Goal: Task Accomplishment & Management: Manage account settings

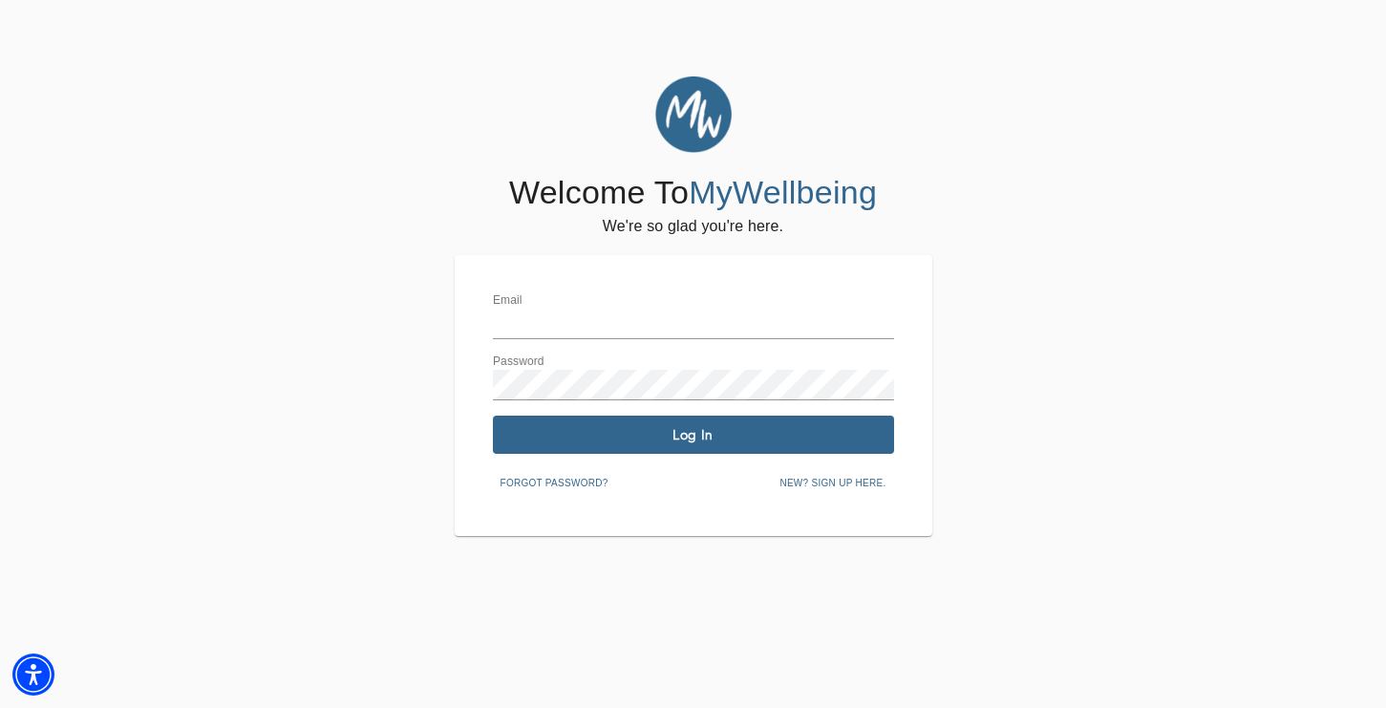
type input "[EMAIL_ADDRESS][DOMAIN_NAME]"
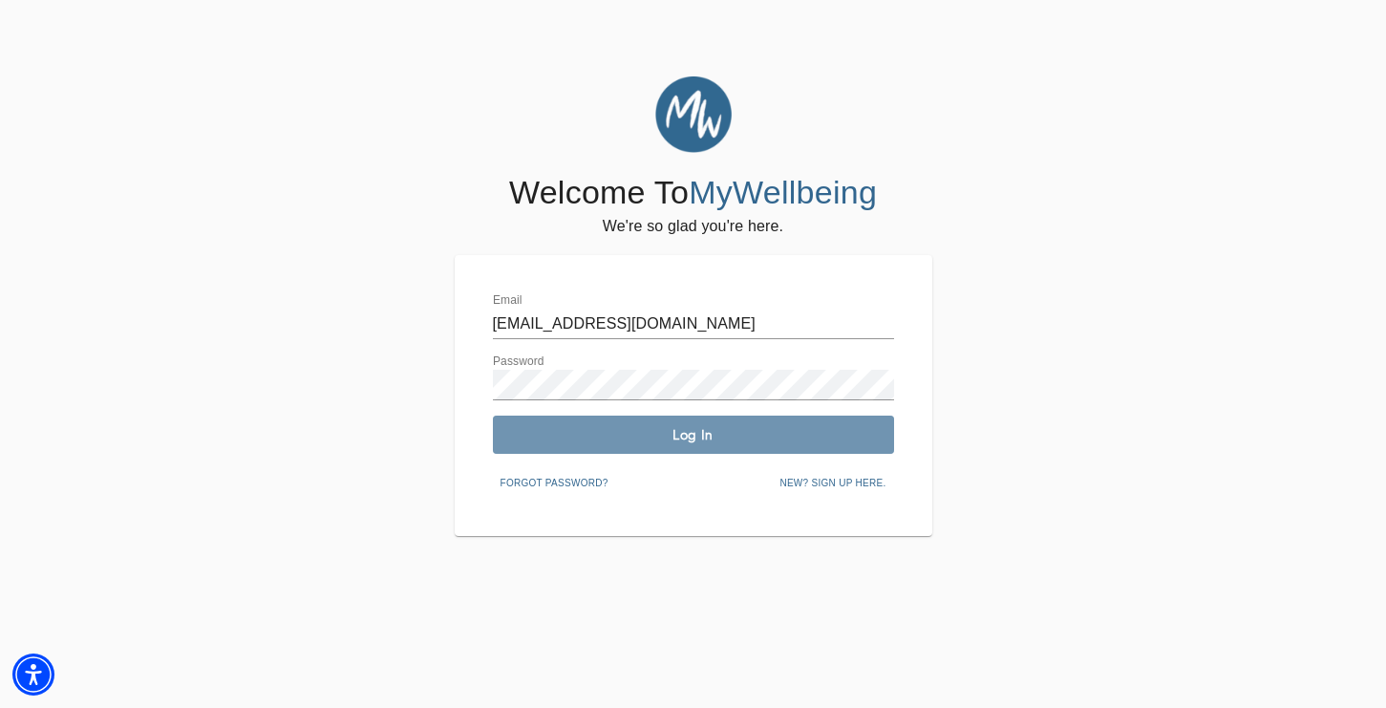
click at [730, 434] on span "Log In" at bounding box center [693, 435] width 386 height 18
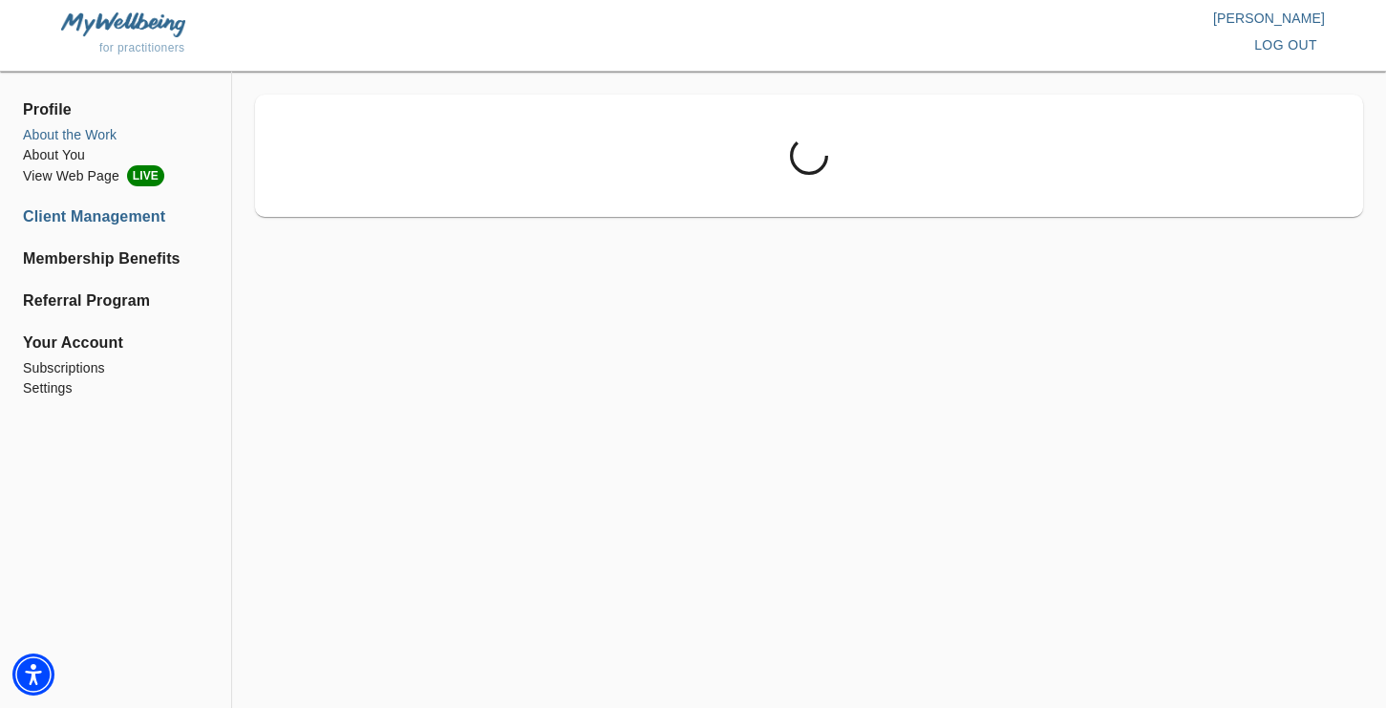
click at [103, 135] on li "About the Work" at bounding box center [115, 135] width 185 height 20
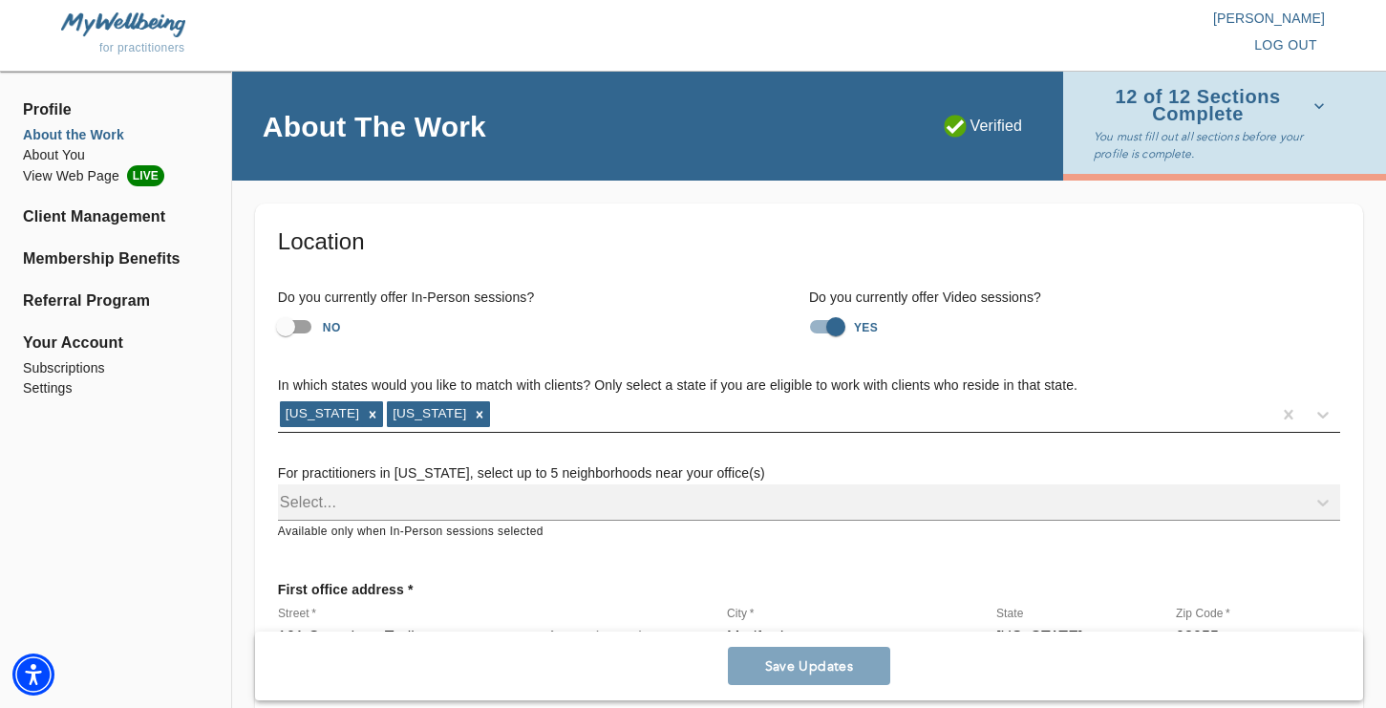
click at [507, 413] on div "[US_STATE] [US_STATE]" at bounding box center [774, 414] width 993 height 31
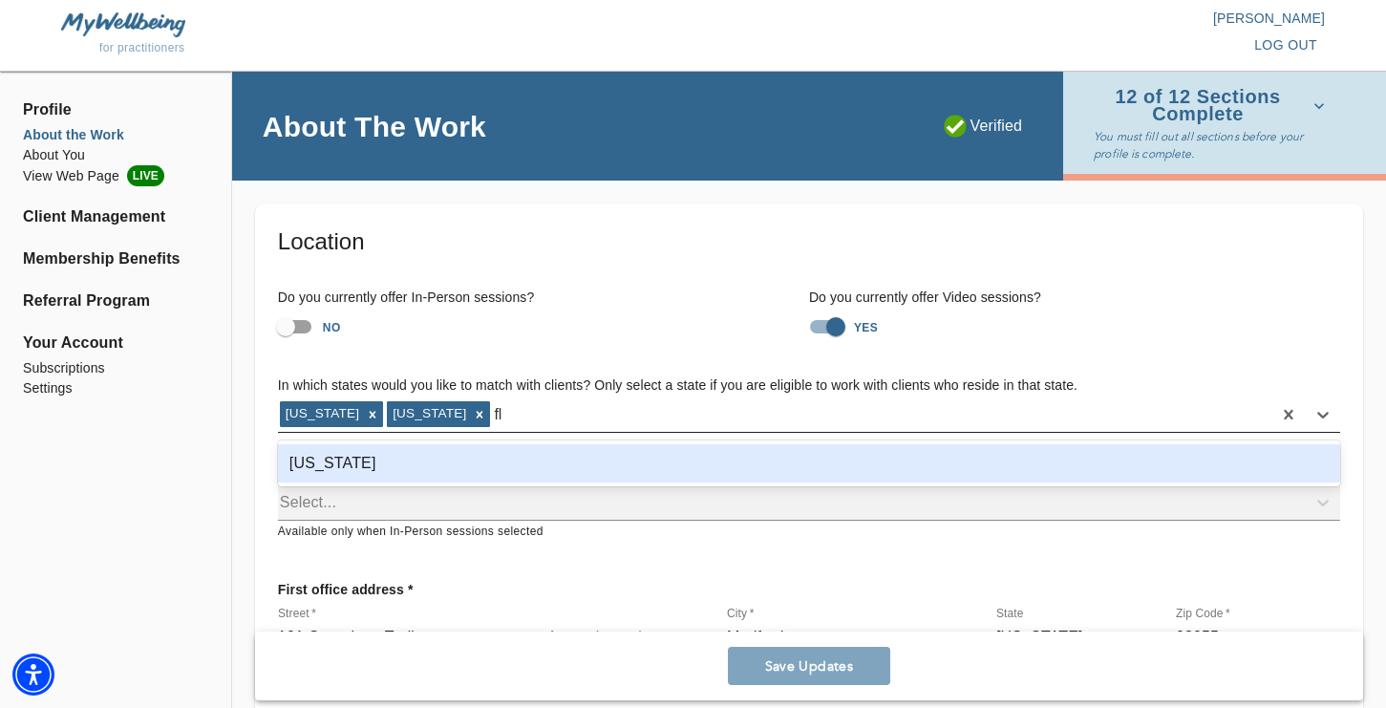
type input "flo"
click at [488, 453] on div "[US_STATE]" at bounding box center [809, 463] width 1062 height 38
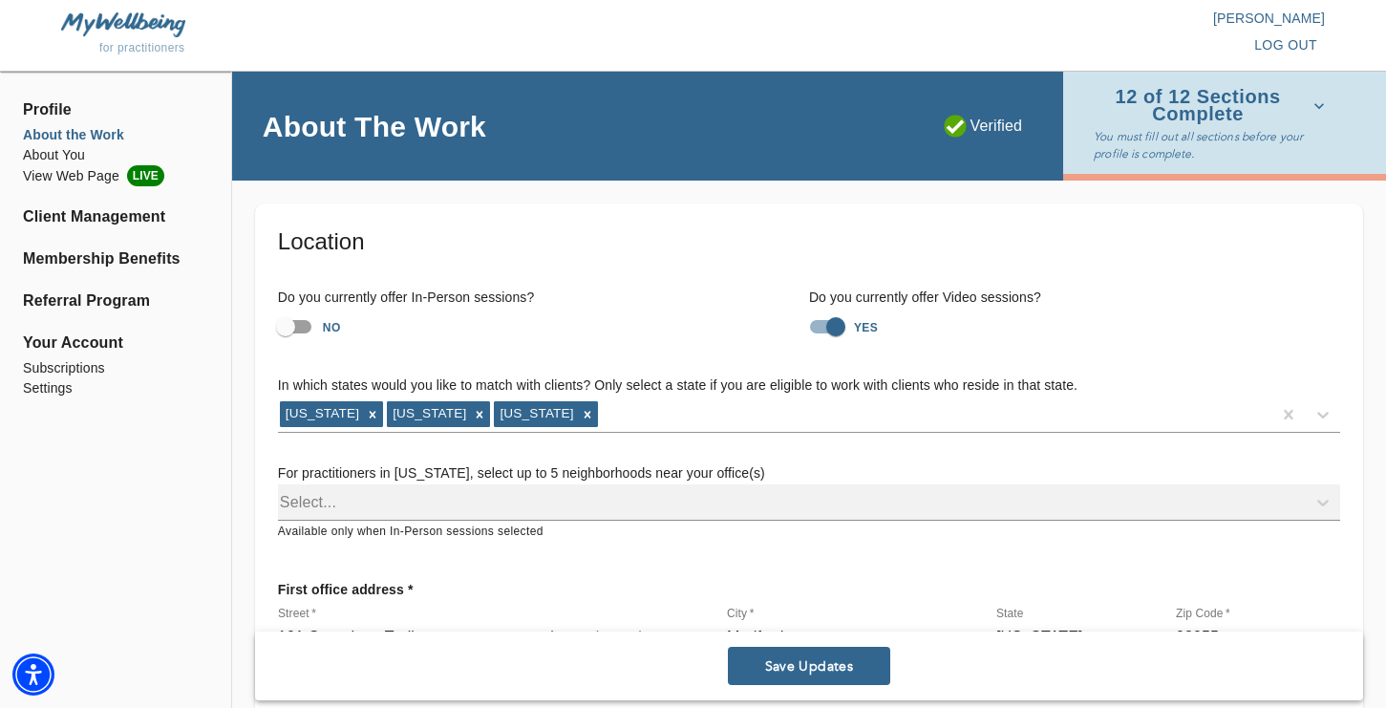
click at [583, 287] on h6 "Do you currently offer In-Person sessions?" at bounding box center [543, 297] width 531 height 21
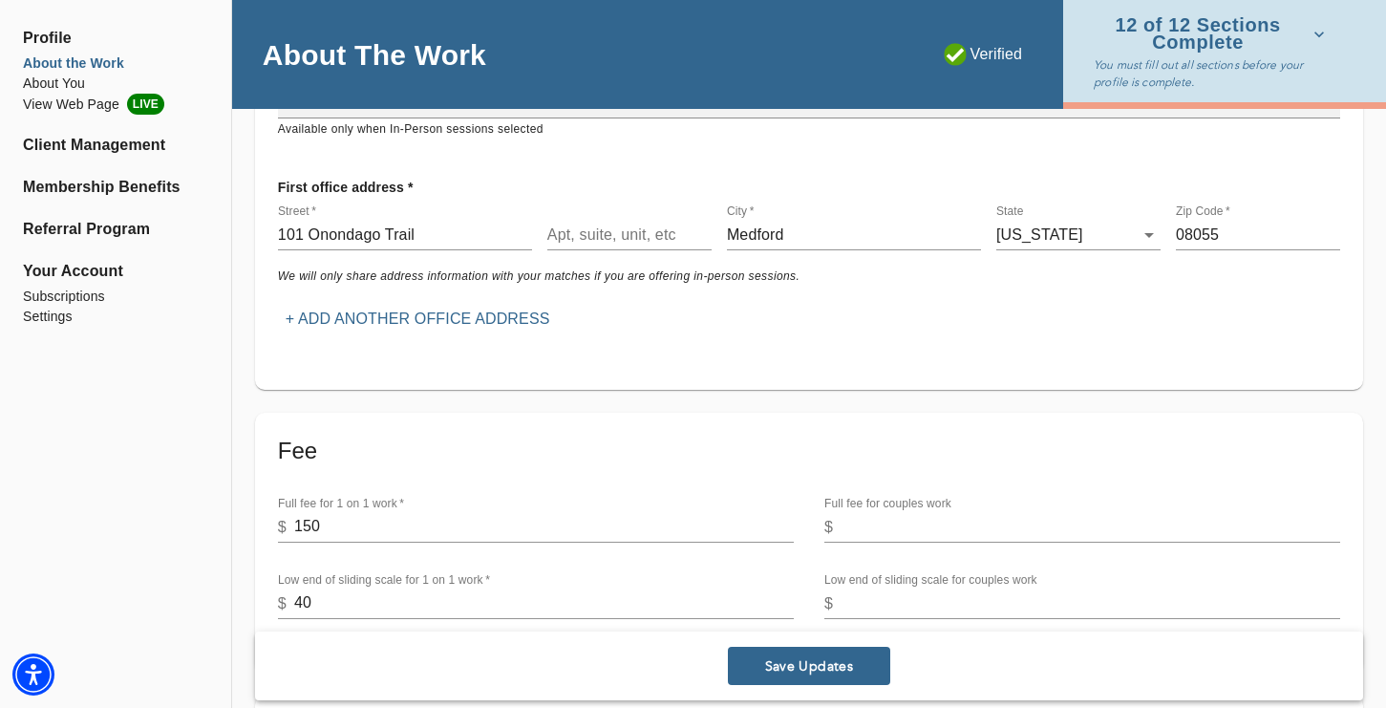
scroll to position [412, 0]
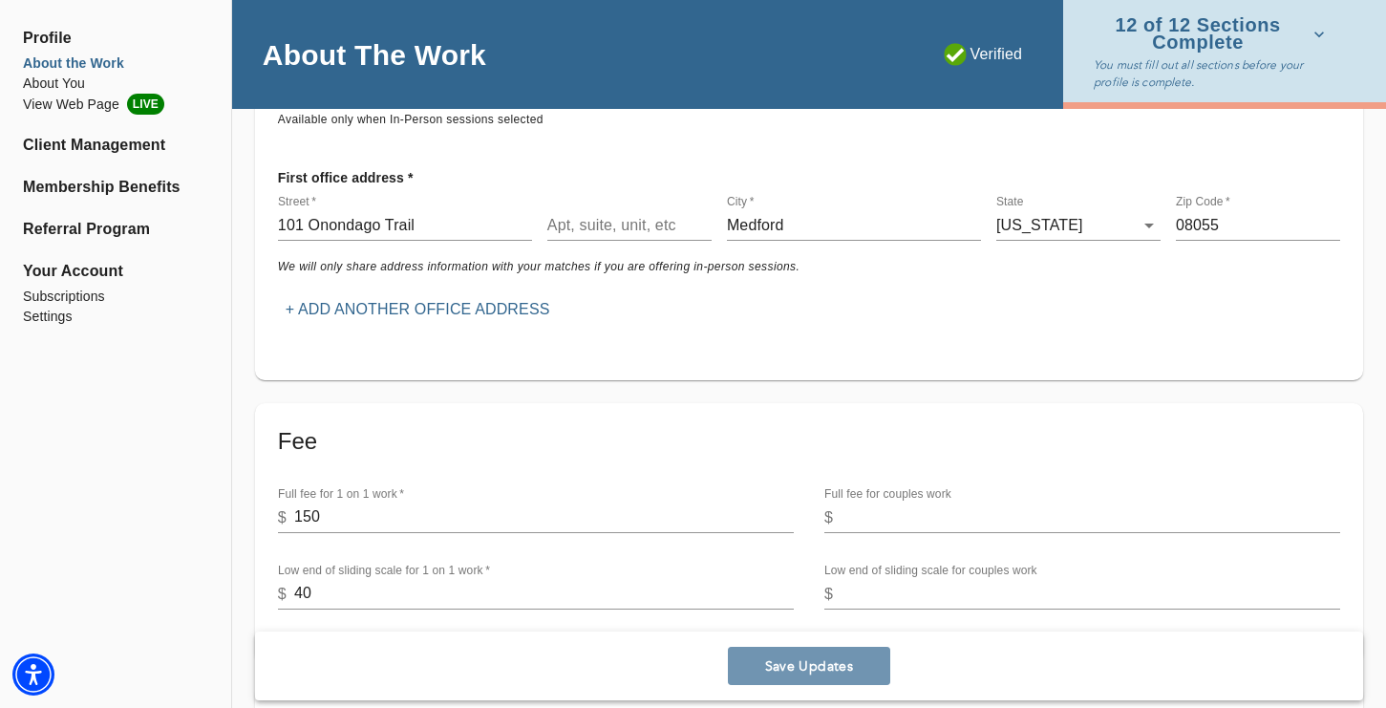
click at [765, 668] on span "Save Updates" at bounding box center [808, 666] width 147 height 18
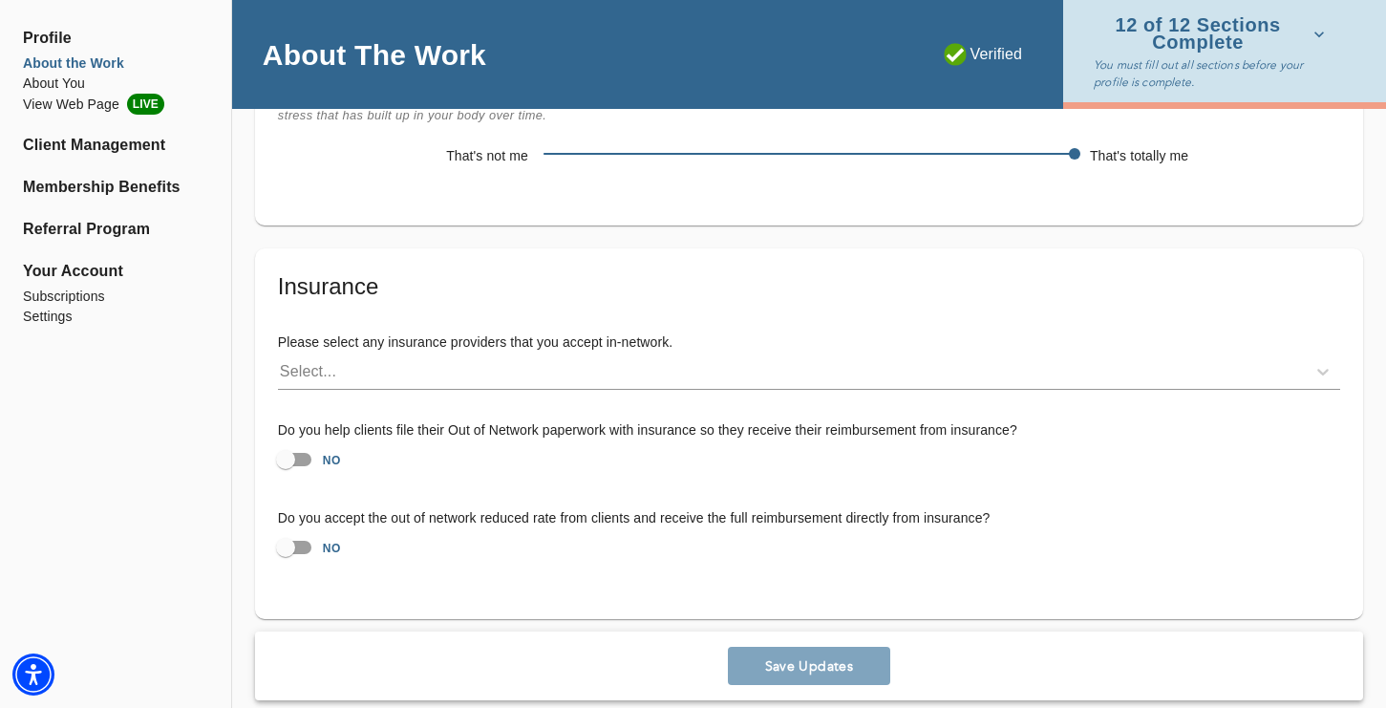
scroll to position [4193, 0]
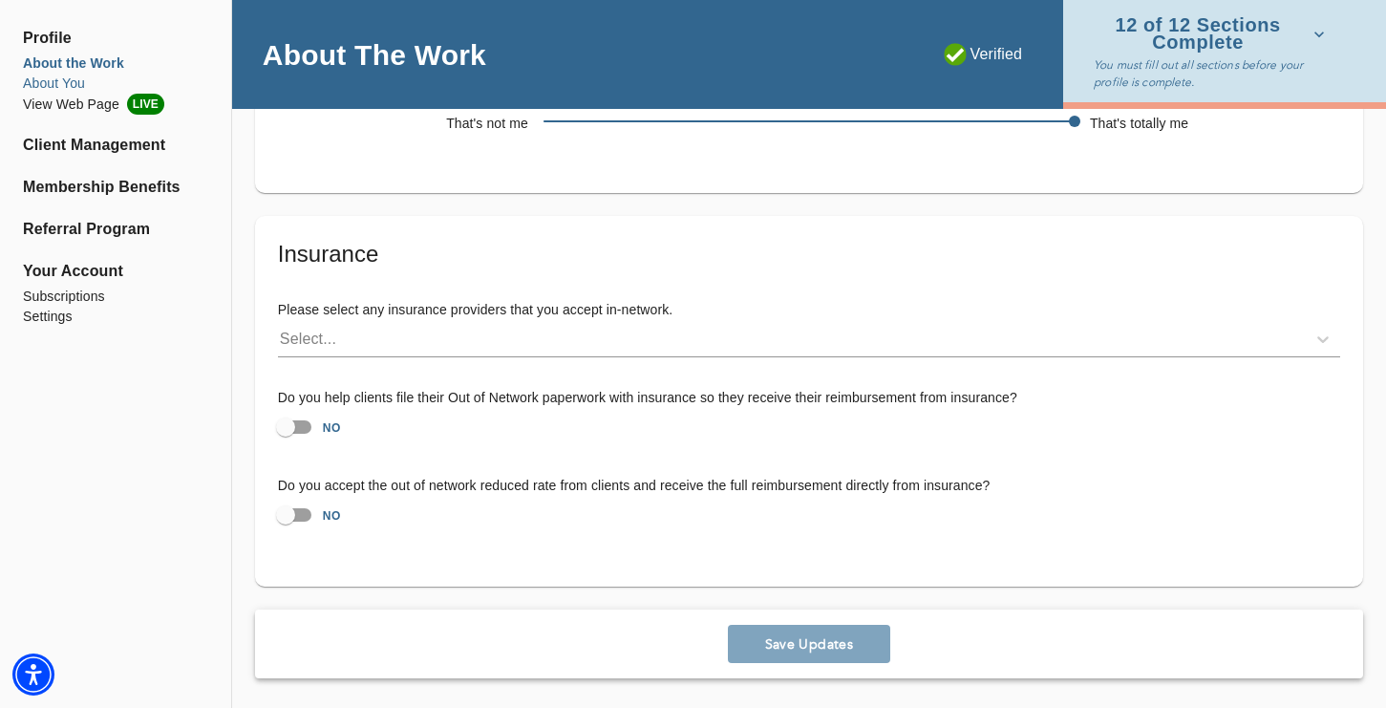
click at [67, 89] on li "About You" at bounding box center [115, 84] width 185 height 20
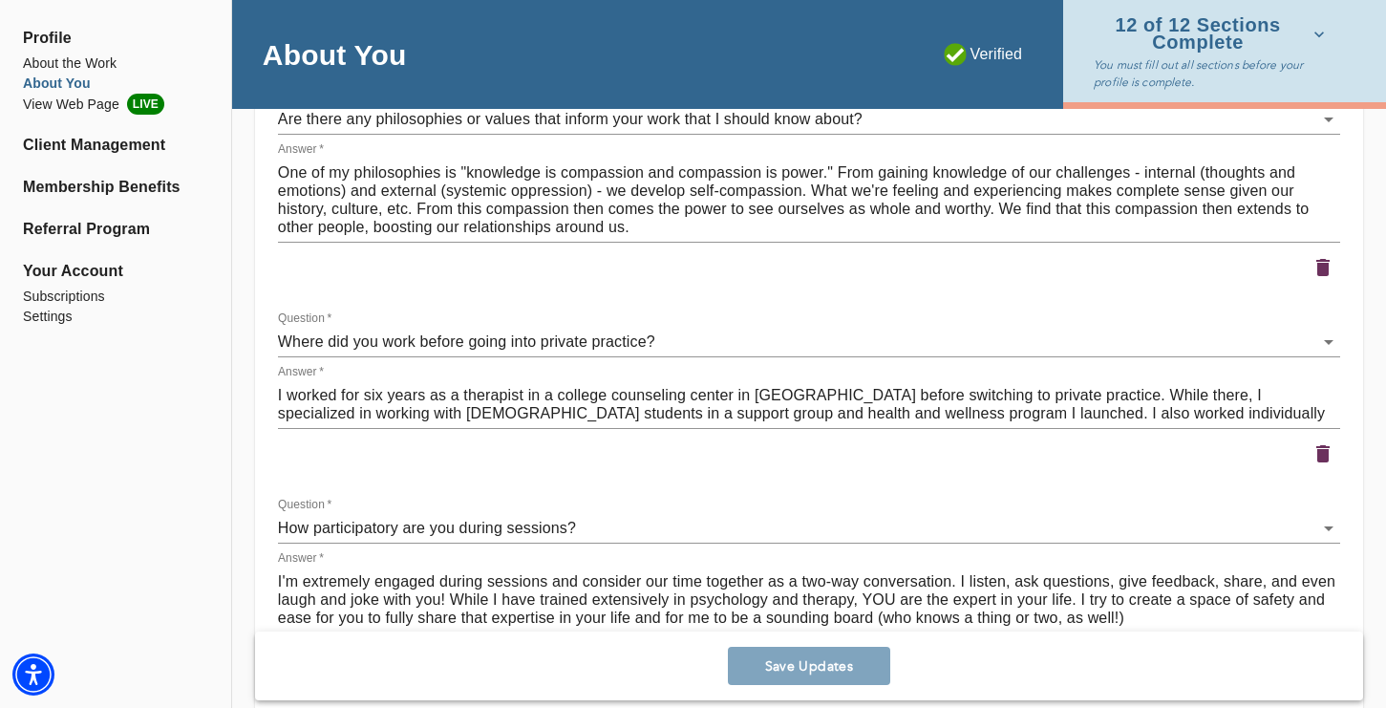
scroll to position [2741, 0]
